Goal: Information Seeking & Learning: Find specific fact

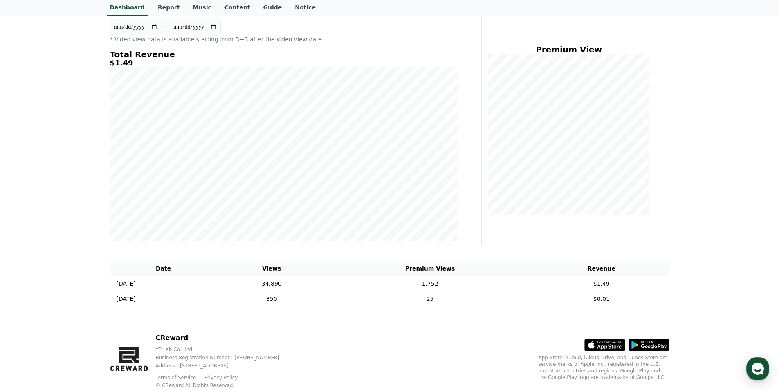
scroll to position [107, 0]
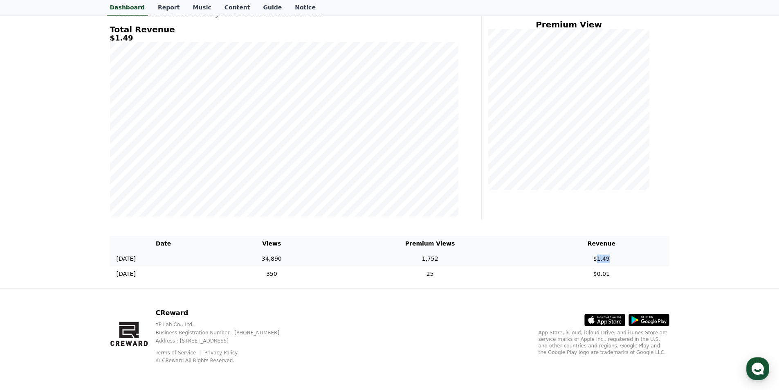
drag, startPoint x: 618, startPoint y: 258, endPoint x: 603, endPoint y: 257, distance: 14.7
click at [603, 257] on td "$1.49" at bounding box center [600, 258] width 135 height 15
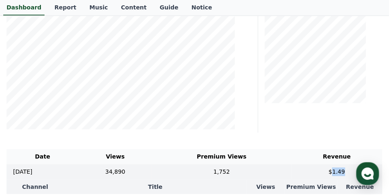
scroll to position [175, 0]
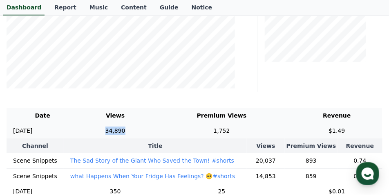
drag, startPoint x: 130, startPoint y: 131, endPoint x: 148, endPoint y: 132, distance: 17.2
click at [148, 132] on td "34,890" at bounding box center [115, 130] width 74 height 15
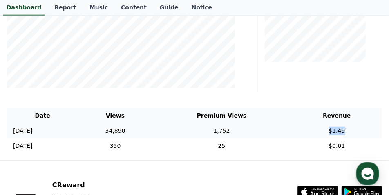
drag, startPoint x: 346, startPoint y: 132, endPoint x: 351, endPoint y: 132, distance: 4.9
click at [351, 132] on td "$1.49" at bounding box center [336, 130] width 91 height 15
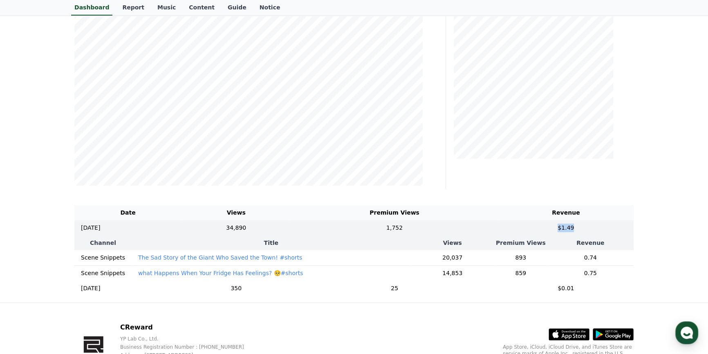
scroll to position [100, 0]
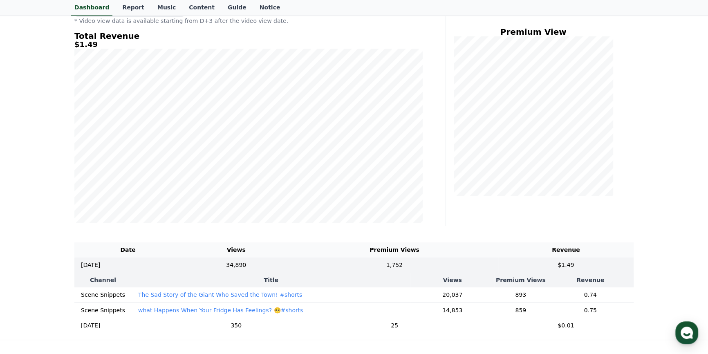
click at [663, 228] on div "**********" at bounding box center [354, 147] width 708 height 383
click at [564, 267] on td "$1.49" at bounding box center [565, 265] width 135 height 15
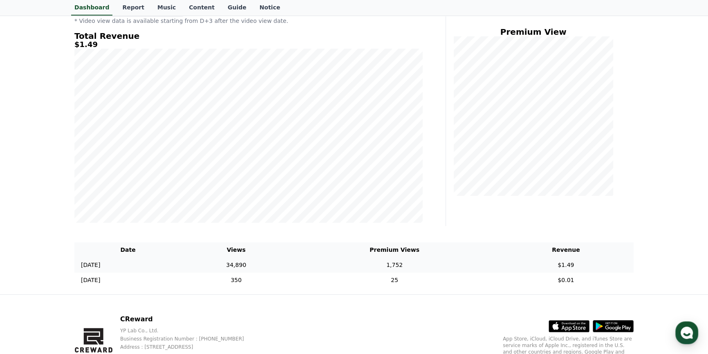
click at [272, 262] on td "34,890" at bounding box center [235, 265] width 109 height 15
